Goal: Task Accomplishment & Management: Use online tool/utility

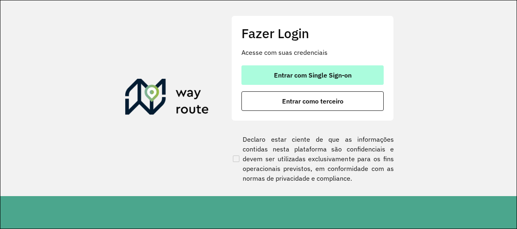
click at [268, 78] on button "Entrar com Single Sign-on" at bounding box center [313, 75] width 142 height 20
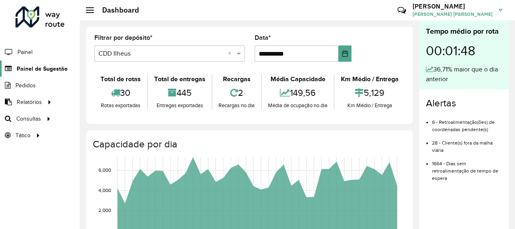
click at [51, 67] on span "Painel de Sugestão" at bounding box center [42, 69] width 51 height 9
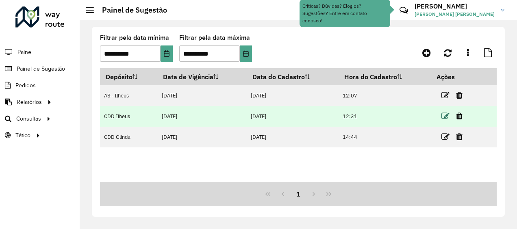
click at [443, 116] on icon at bounding box center [446, 116] width 8 height 8
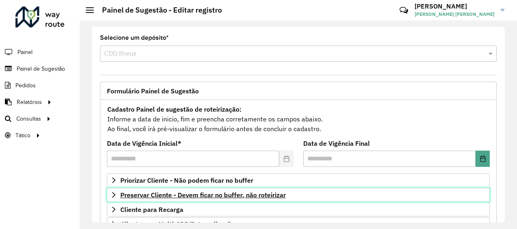
click at [242, 196] on span "Preservar Cliente - Devem ficar no buffer, não roteirizar" at bounding box center [203, 195] width 166 height 7
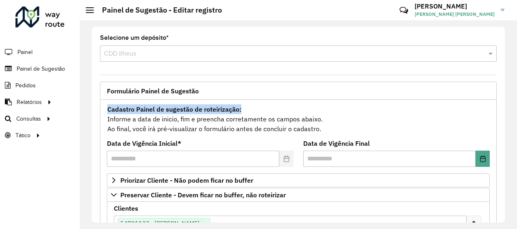
drag, startPoint x: 502, startPoint y: 82, endPoint x: 503, endPoint y: 111, distance: 28.9
click at [503, 111] on div "**********" at bounding box center [298, 125] width 413 height 196
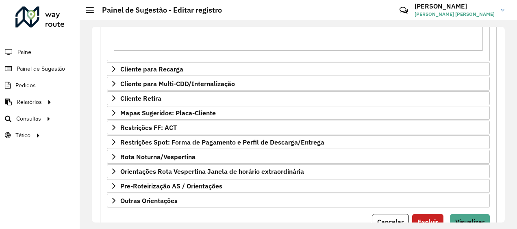
scroll to position [307, 0]
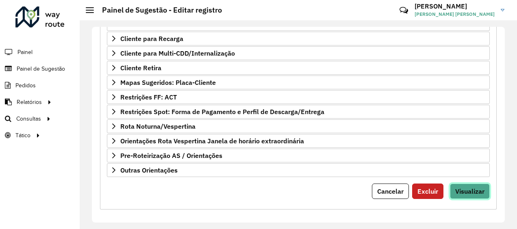
click at [464, 193] on button "Visualizar" at bounding box center [470, 191] width 40 height 15
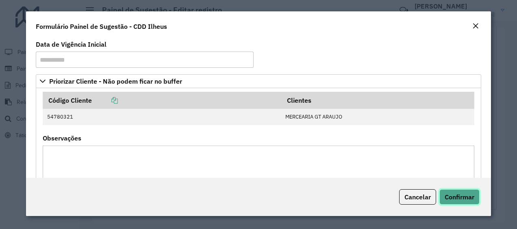
click at [449, 200] on span "Confirmar" at bounding box center [460, 197] width 30 height 8
